Goal: Task Accomplishment & Management: Use online tool/utility

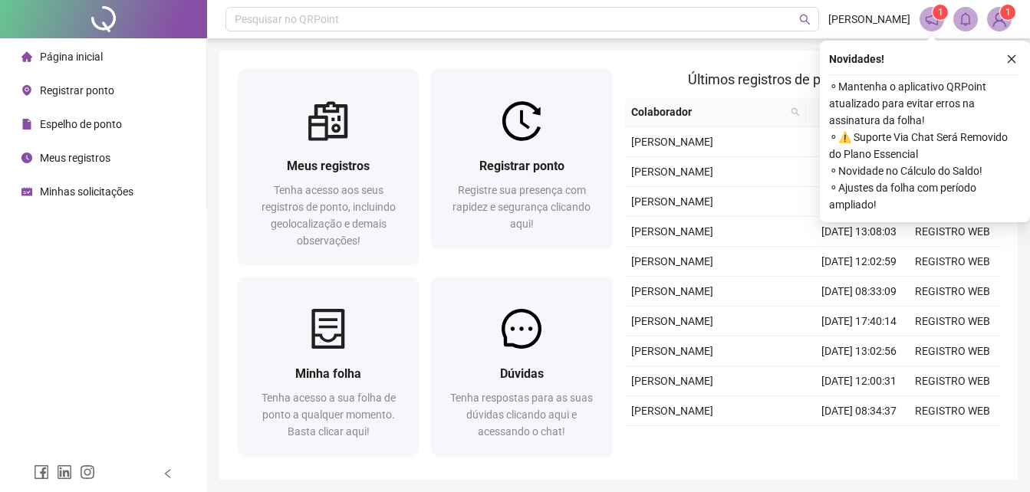
click at [80, 93] on span "Registrar ponto" at bounding box center [77, 90] width 74 height 12
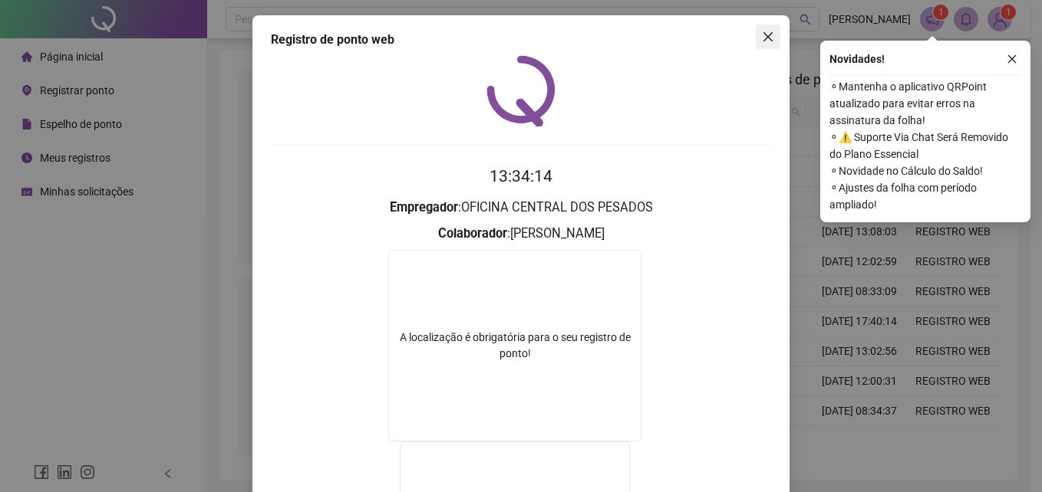
click at [762, 42] on icon "close" at bounding box center [768, 37] width 12 height 12
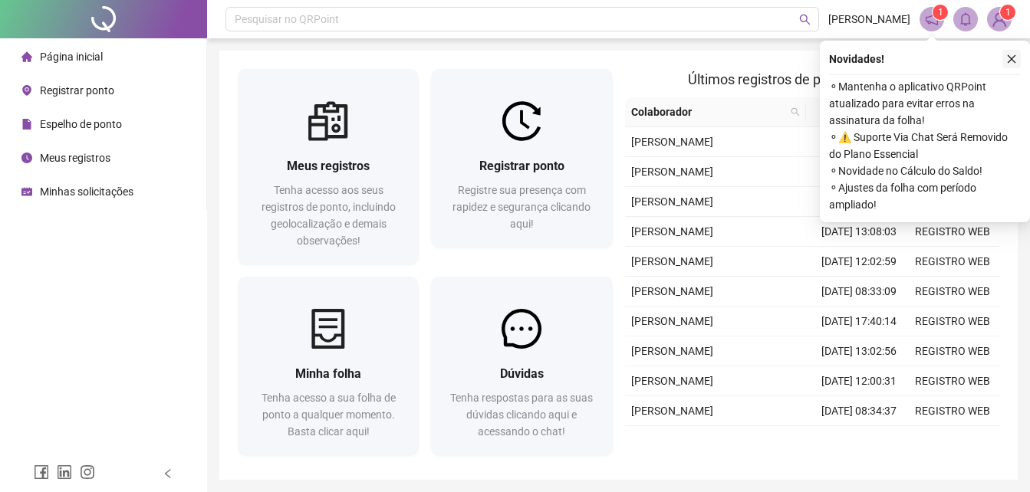
click at [1014, 60] on icon "close" at bounding box center [1011, 59] width 11 height 11
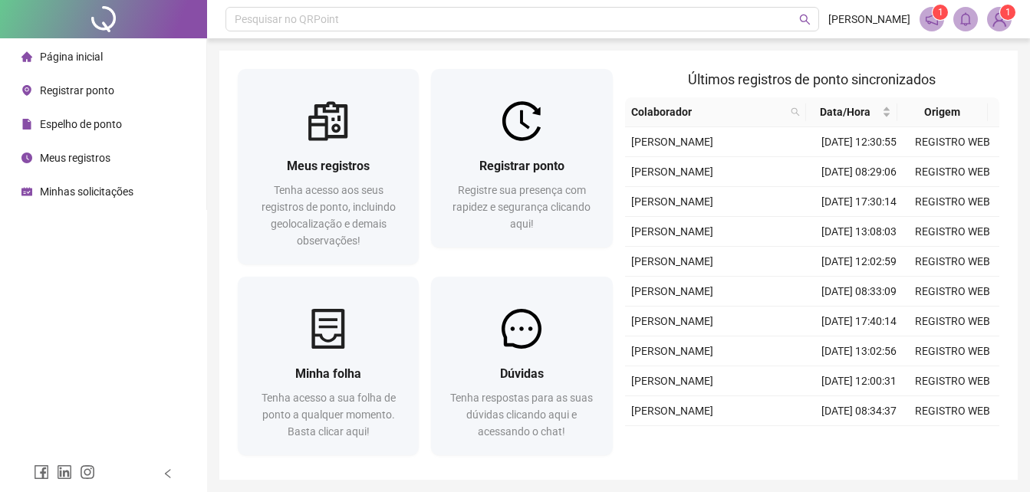
click at [61, 82] on div "Registrar ponto" at bounding box center [67, 90] width 93 height 31
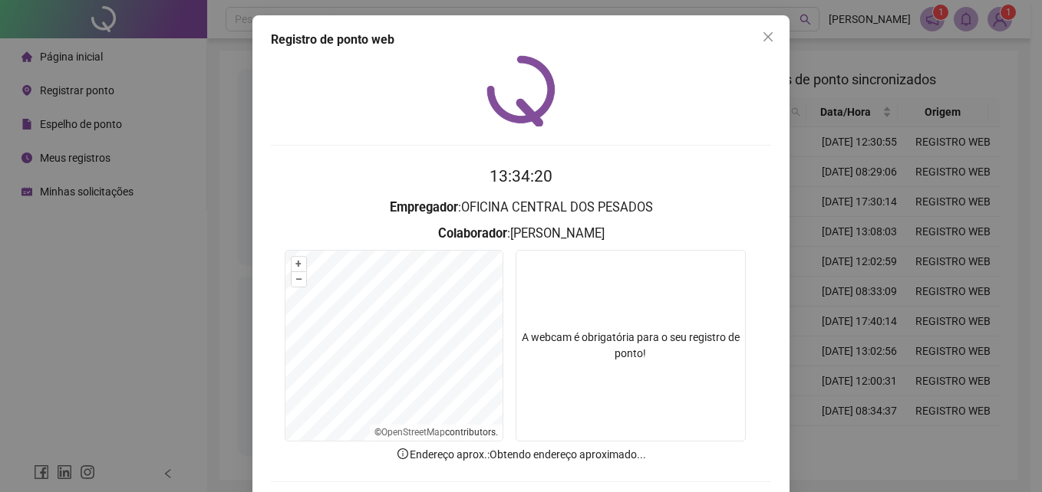
scroll to position [73, 0]
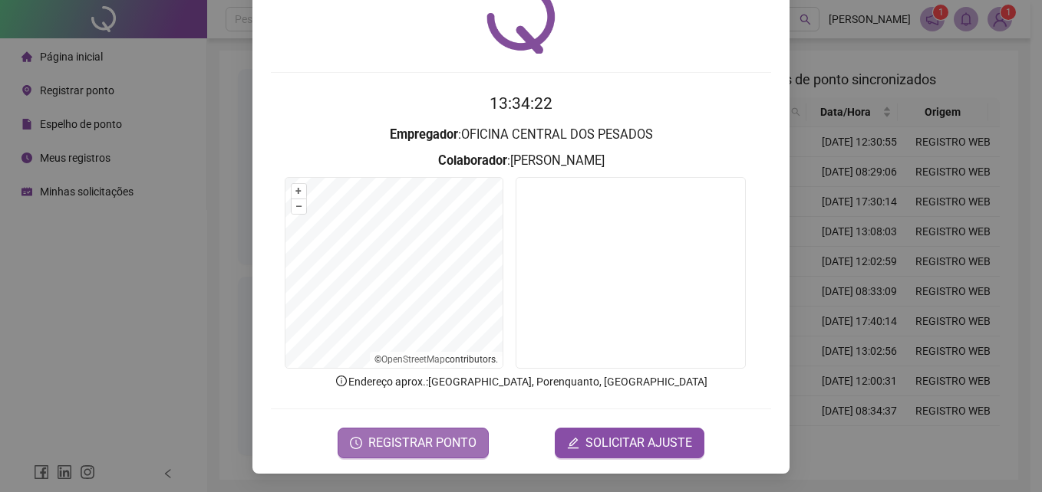
click at [407, 450] on span "REGISTRAR PONTO" at bounding box center [422, 443] width 108 height 18
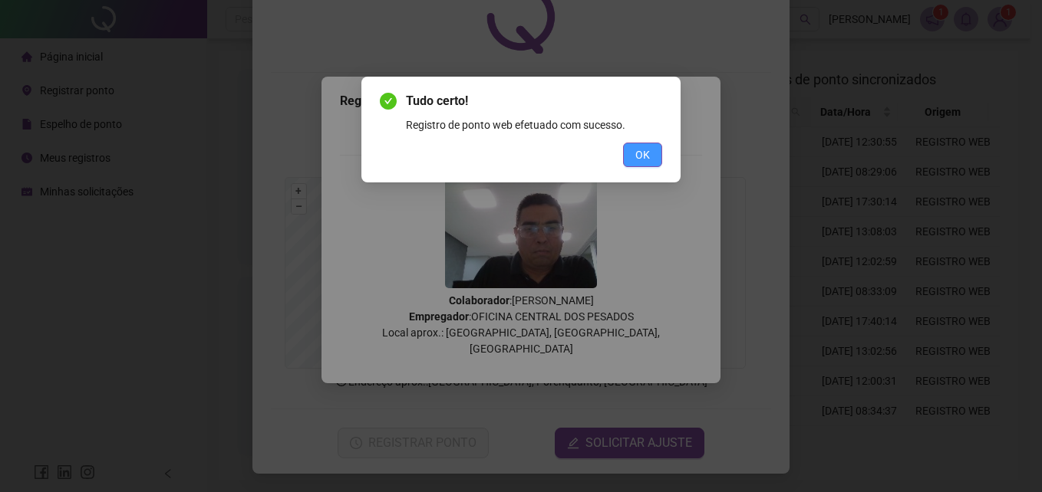
click at [643, 157] on span "OK" at bounding box center [642, 154] width 15 height 17
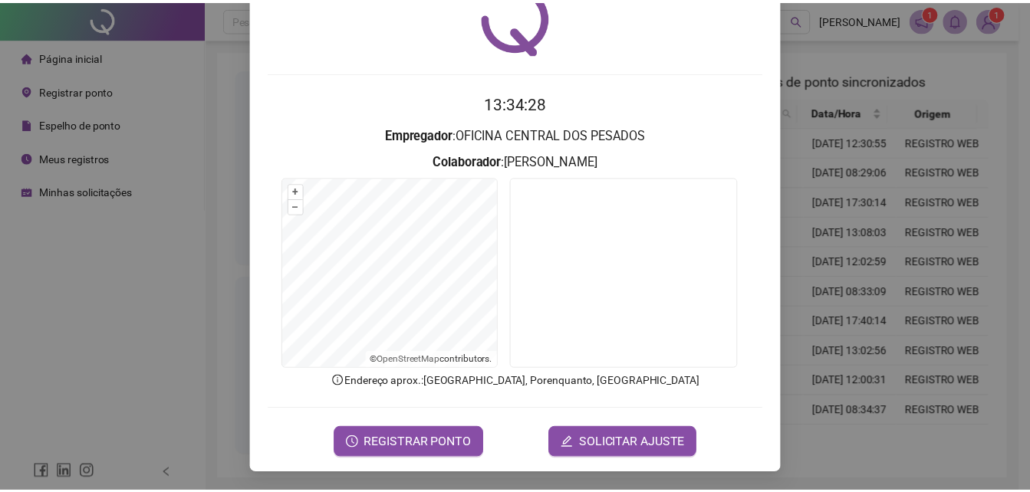
scroll to position [0, 0]
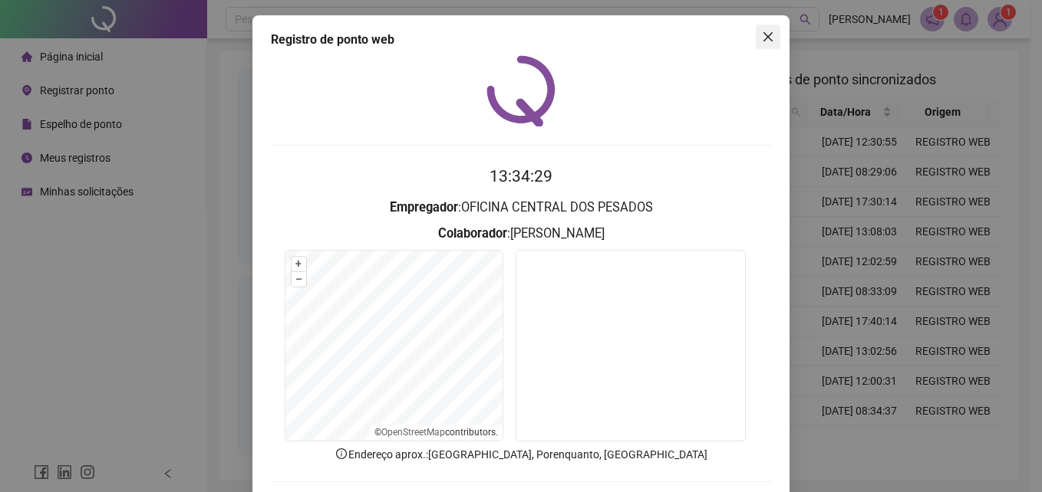
click at [764, 37] on icon "close" at bounding box center [768, 37] width 12 height 12
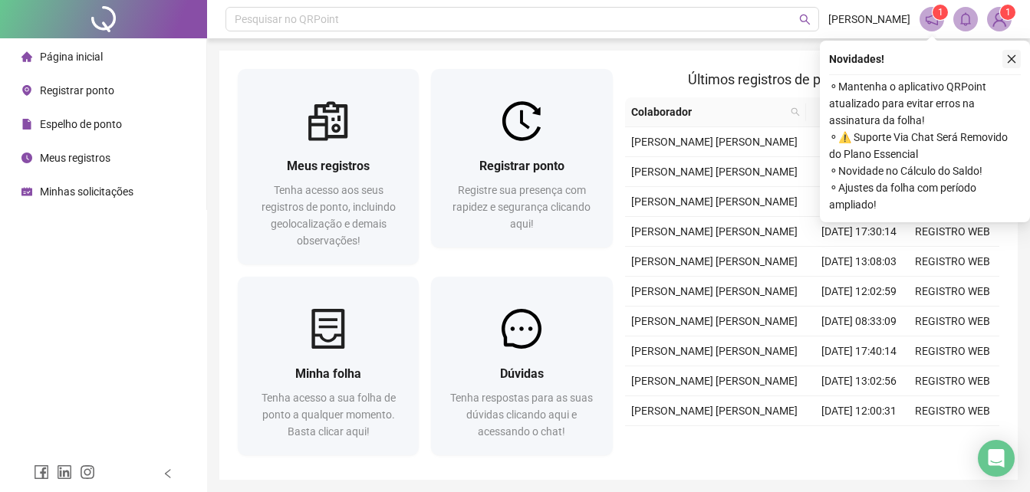
click at [1012, 60] on icon "close" at bounding box center [1012, 59] width 8 height 8
